Goal: Task Accomplishment & Management: Manage account settings

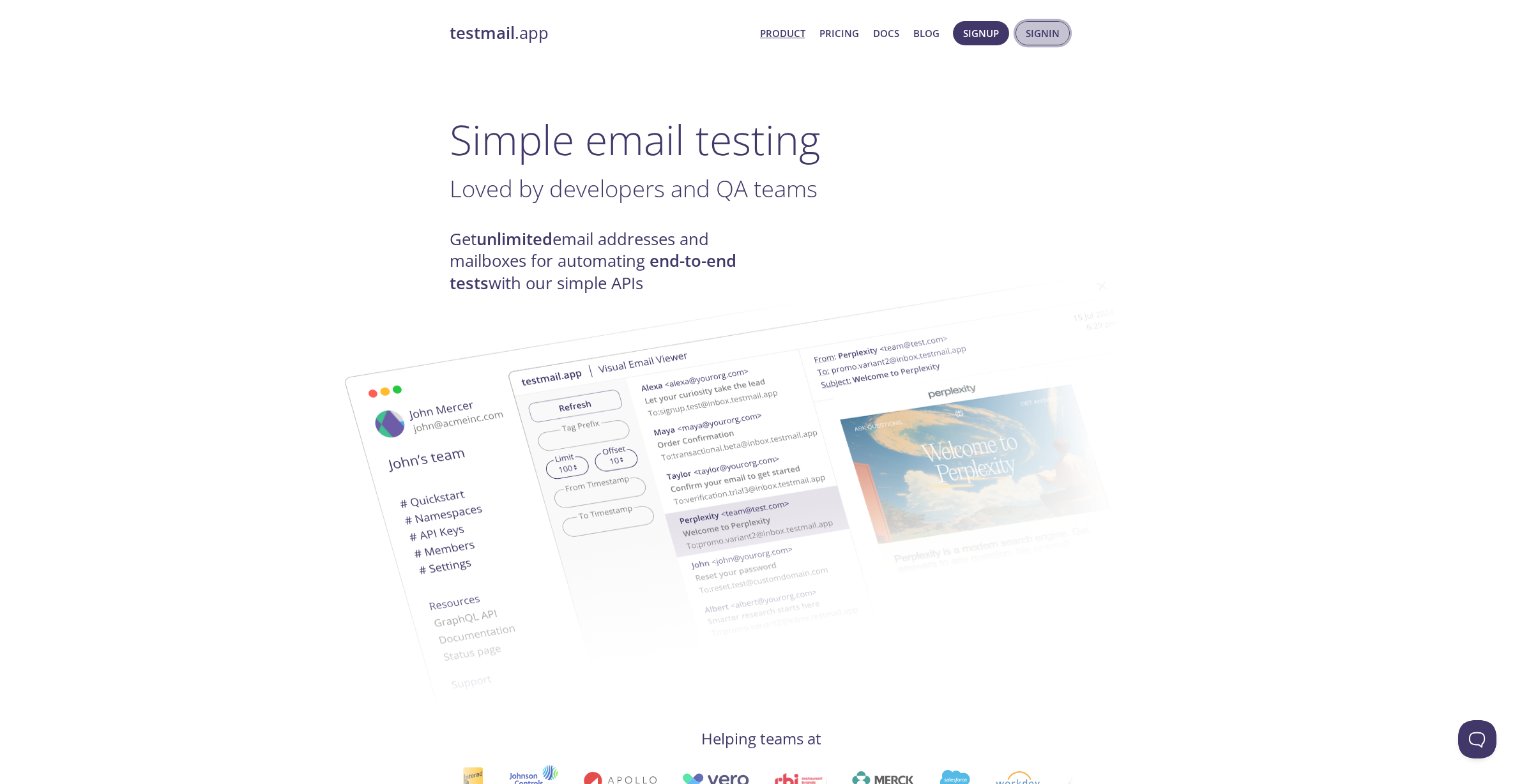
click at [1042, 37] on span "Signin" at bounding box center [1043, 33] width 34 height 17
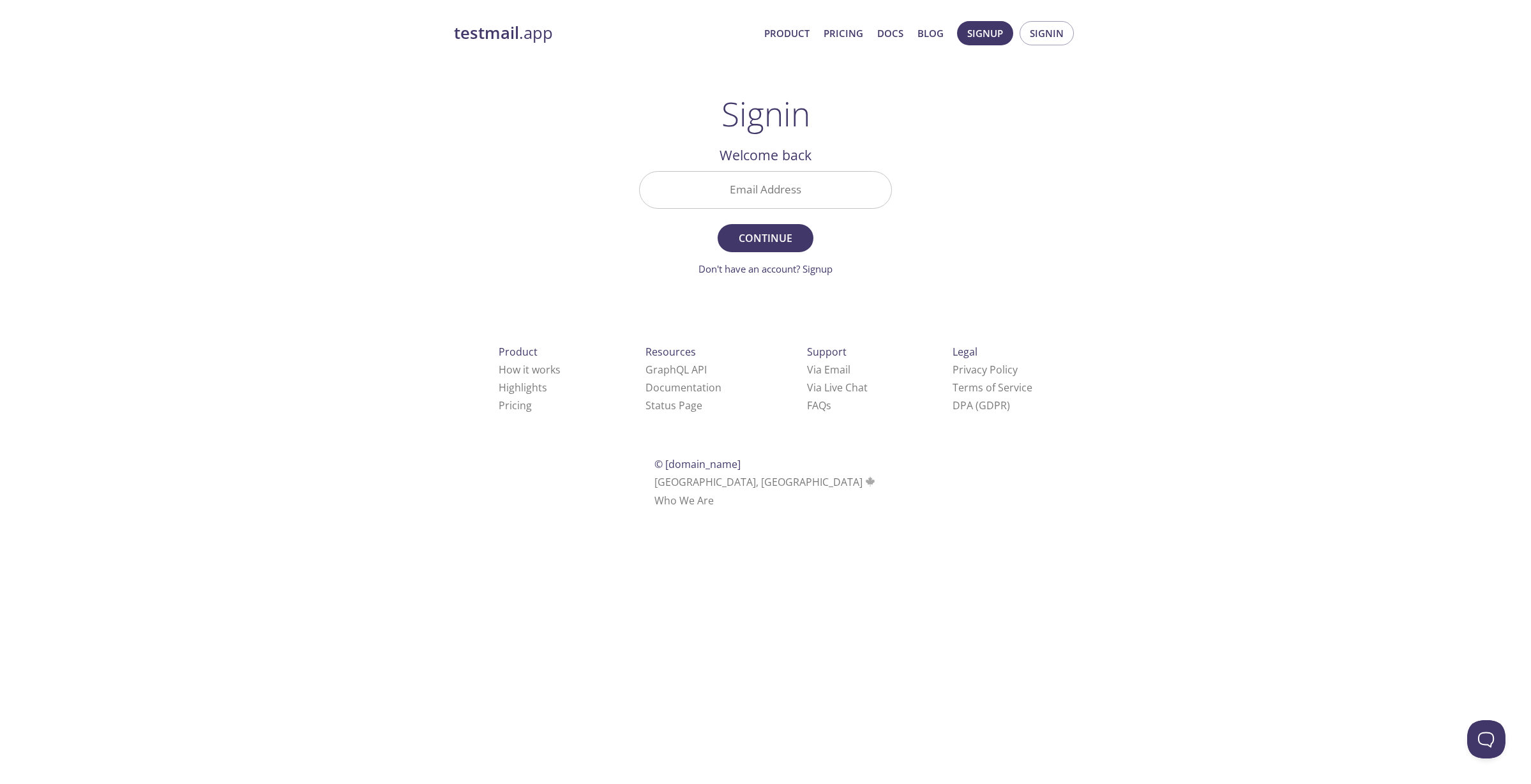
click at [805, 191] on input "Email Address" at bounding box center [766, 190] width 252 height 36
type input "[EMAIL_ADDRESS][DOMAIN_NAME]"
click at [542, 221] on div "testmail .app Product Pricing Docs Blog Signup Signin Signin Welcome back Email…" at bounding box center [766, 278] width 654 height 532
click at [763, 238] on span "Continue" at bounding box center [766, 238] width 67 height 18
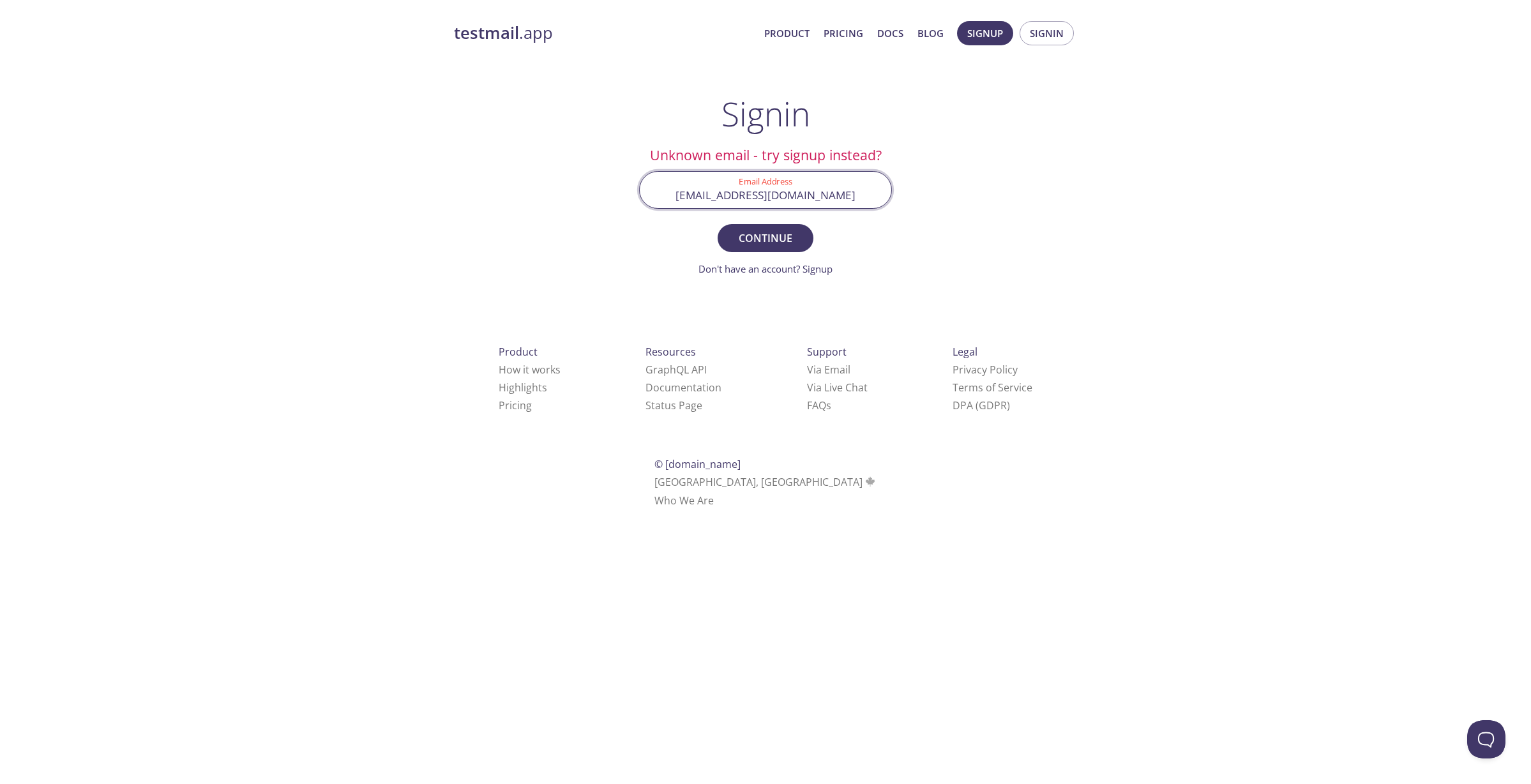
click at [761, 193] on input "[EMAIL_ADDRESS][DOMAIN_NAME]" at bounding box center [766, 190] width 252 height 36
